Goal: Check status: Check status

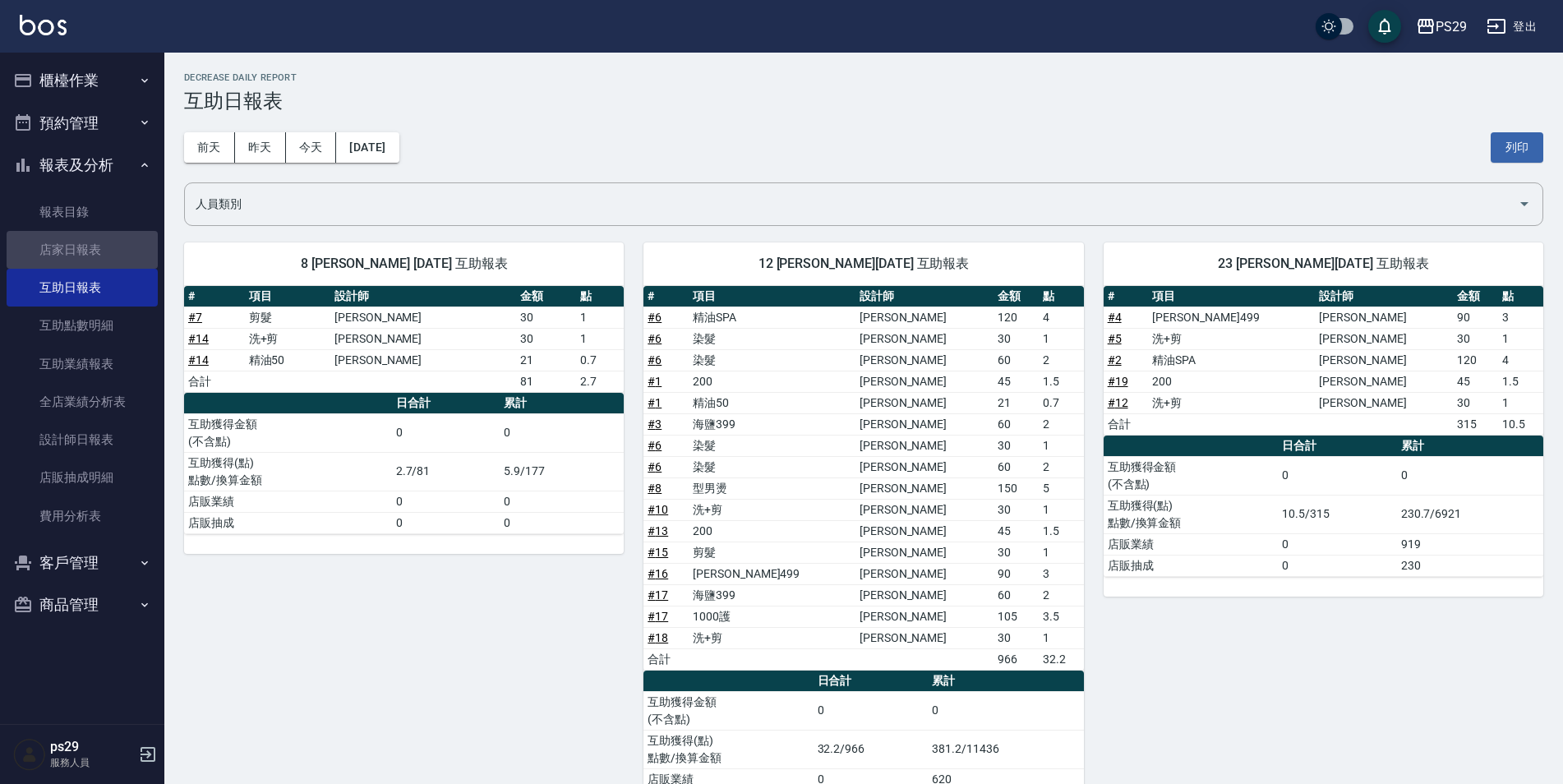
click at [97, 249] on link "店家日報表" at bounding box center [82, 249] width 151 height 38
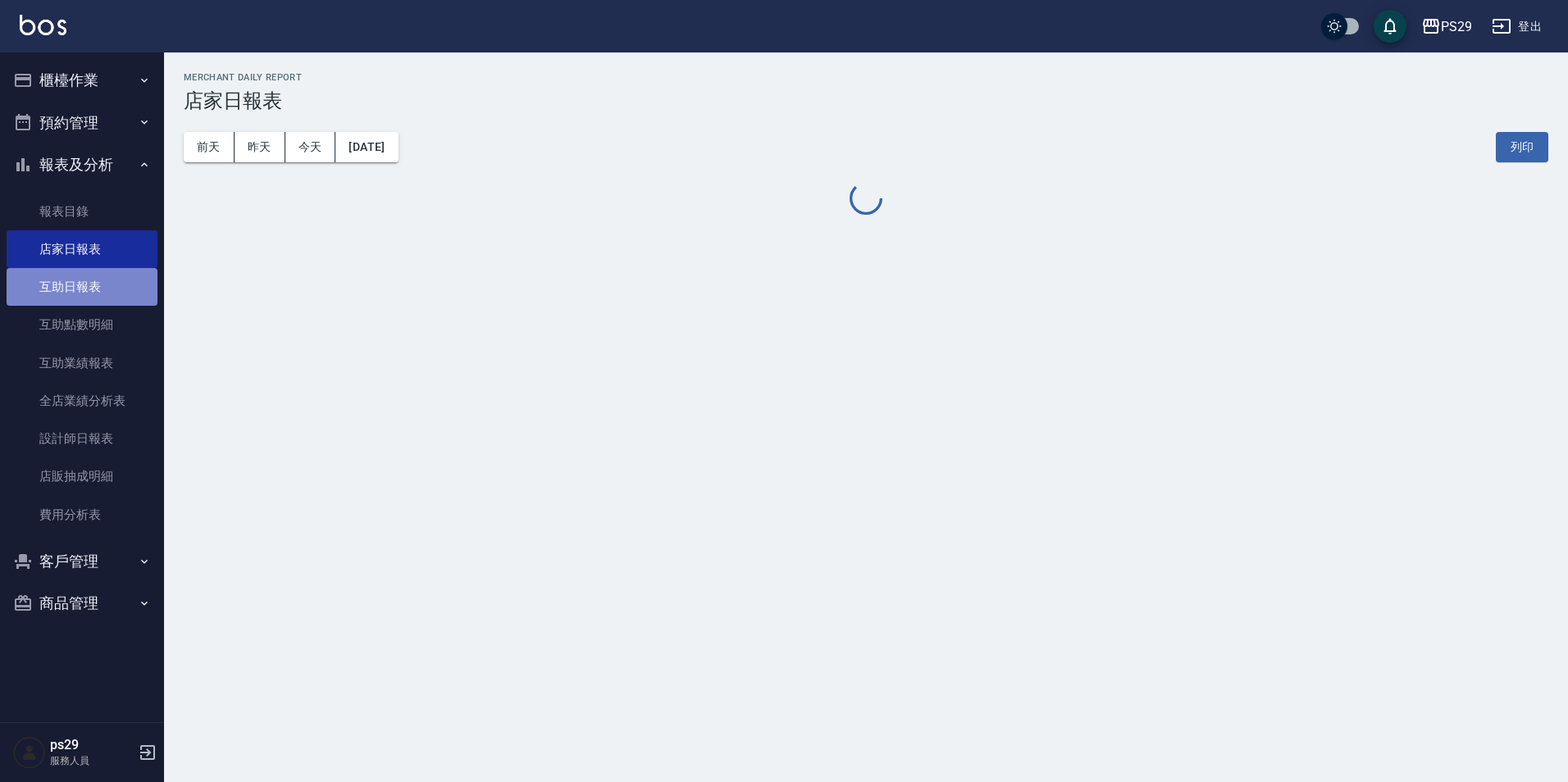
click at [121, 290] on link "互助日報表" at bounding box center [82, 287] width 151 height 38
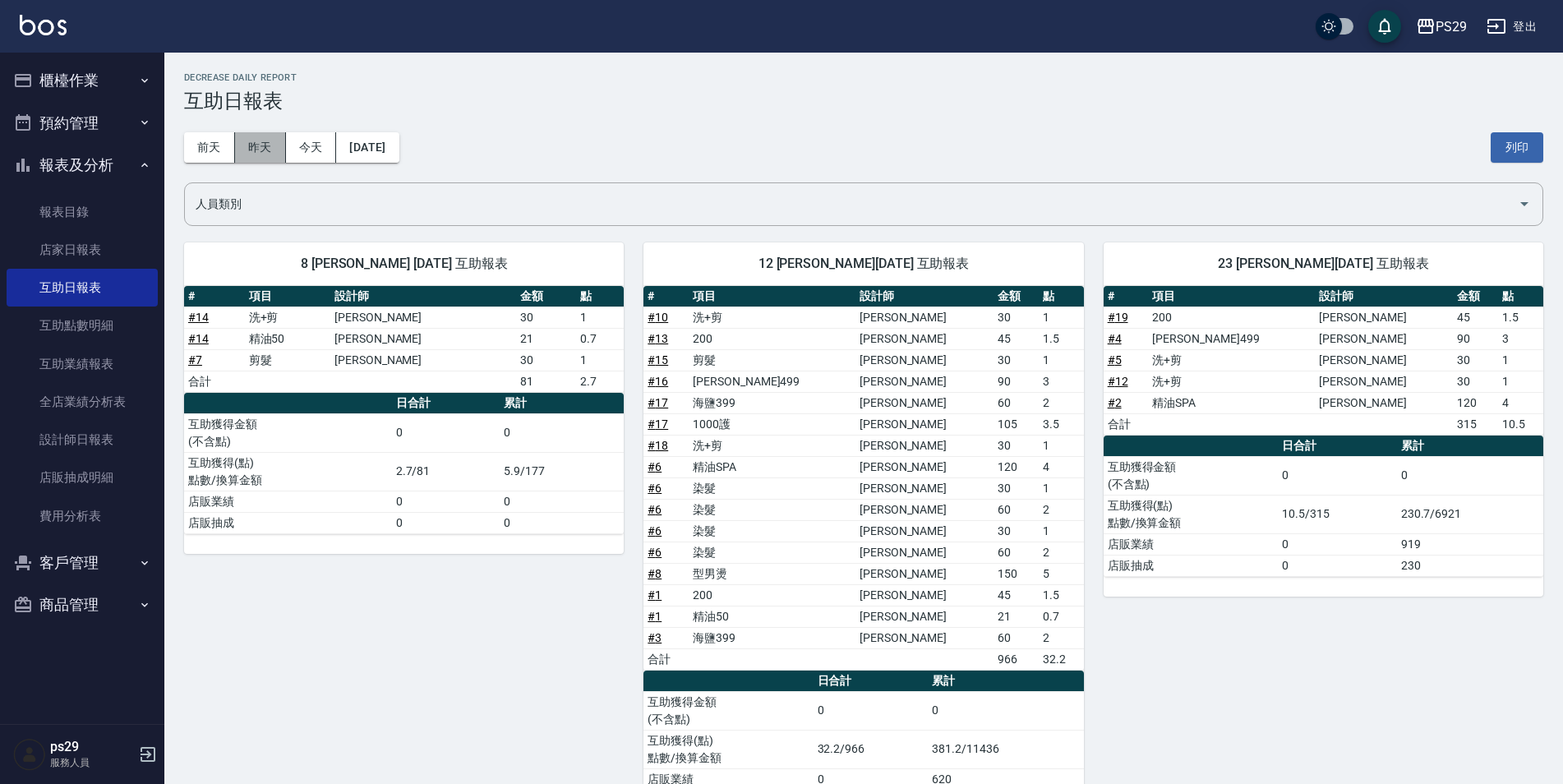
click at [249, 141] on button "昨天" at bounding box center [260, 147] width 51 height 30
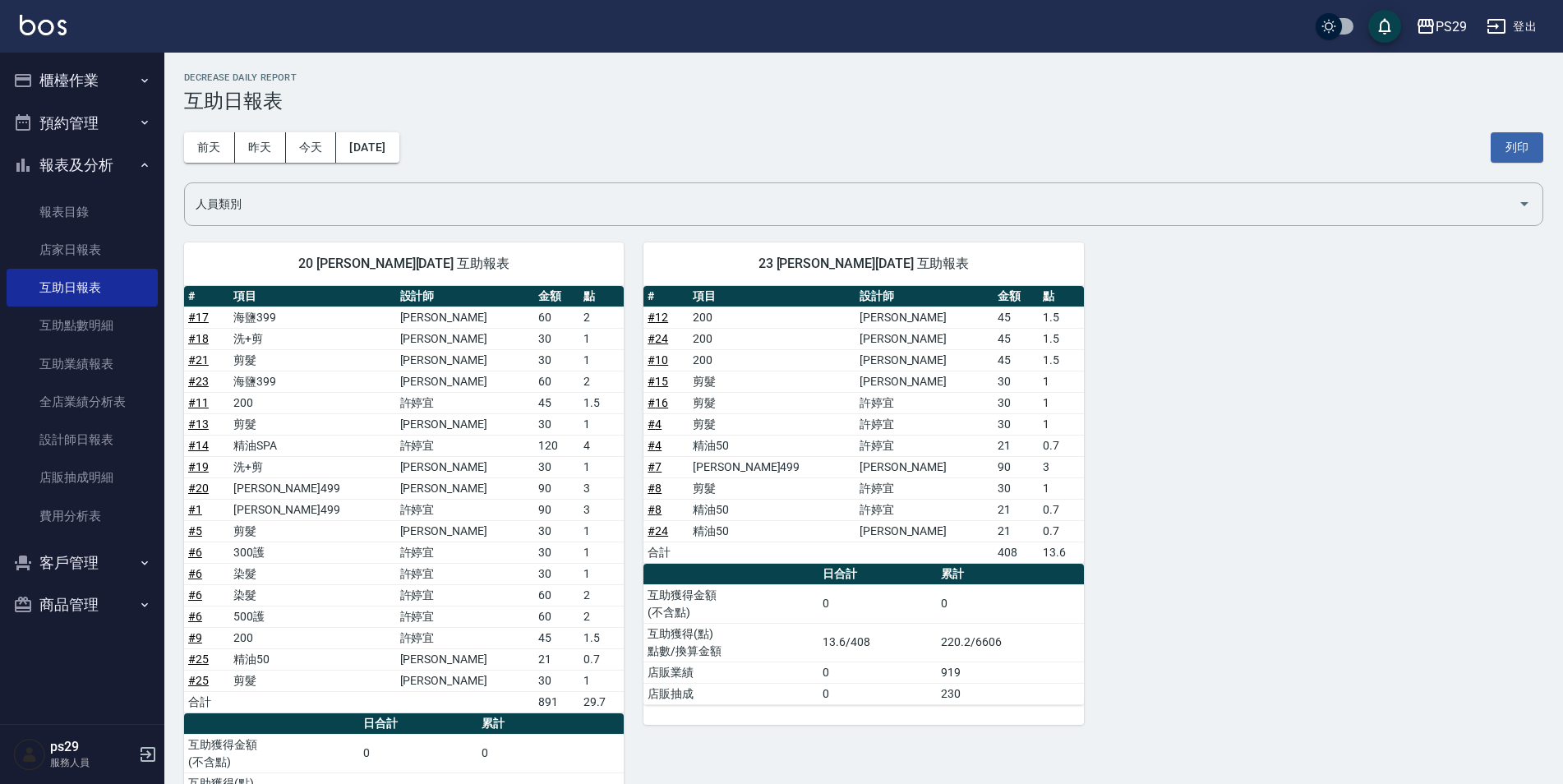
click at [307, 129] on div "[DATE] [DATE] [DATE] [DATE] 列印" at bounding box center [864, 147] width 1359 height 70
click at [312, 140] on button "今天" at bounding box center [311, 147] width 51 height 30
